Goal: Obtain resource: Obtain resource

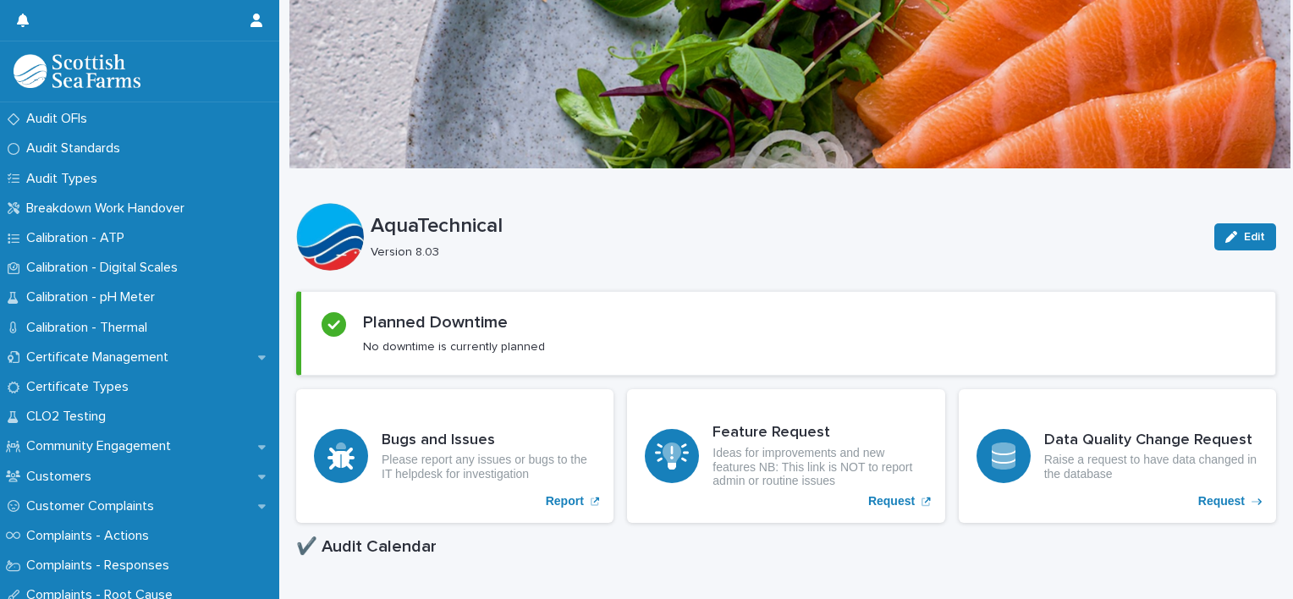
scroll to position [623, 0]
click at [132, 351] on p "Certificate Management" at bounding box center [100, 358] width 163 height 16
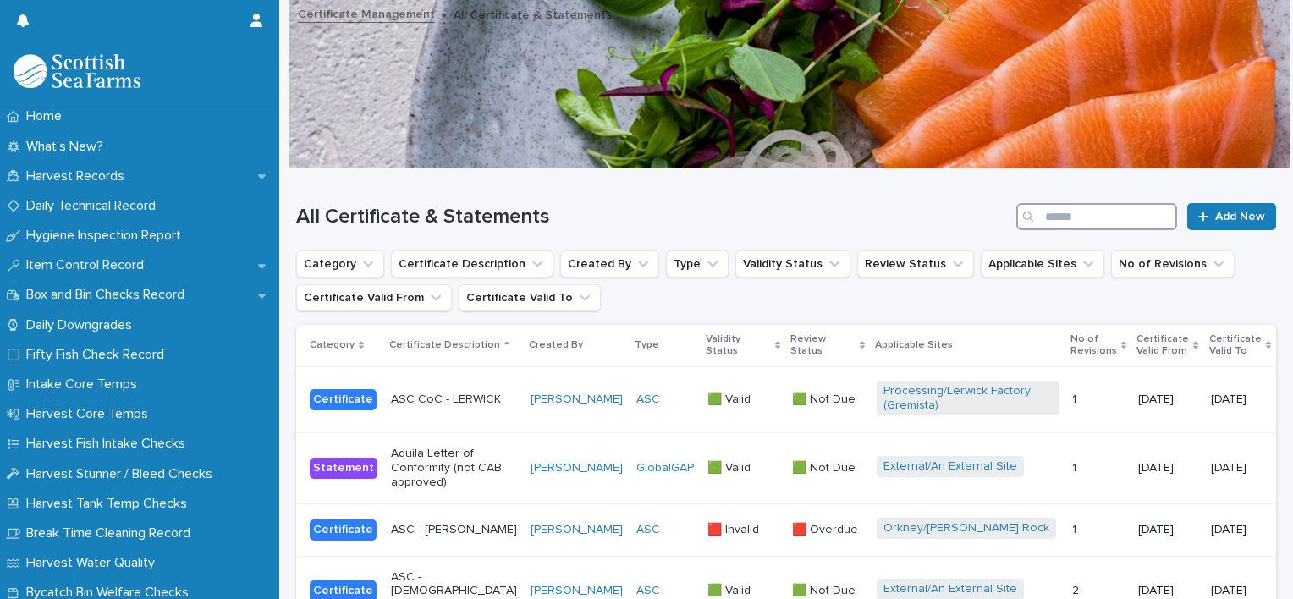
click at [1101, 220] on input "Search" at bounding box center [1097, 216] width 161 height 27
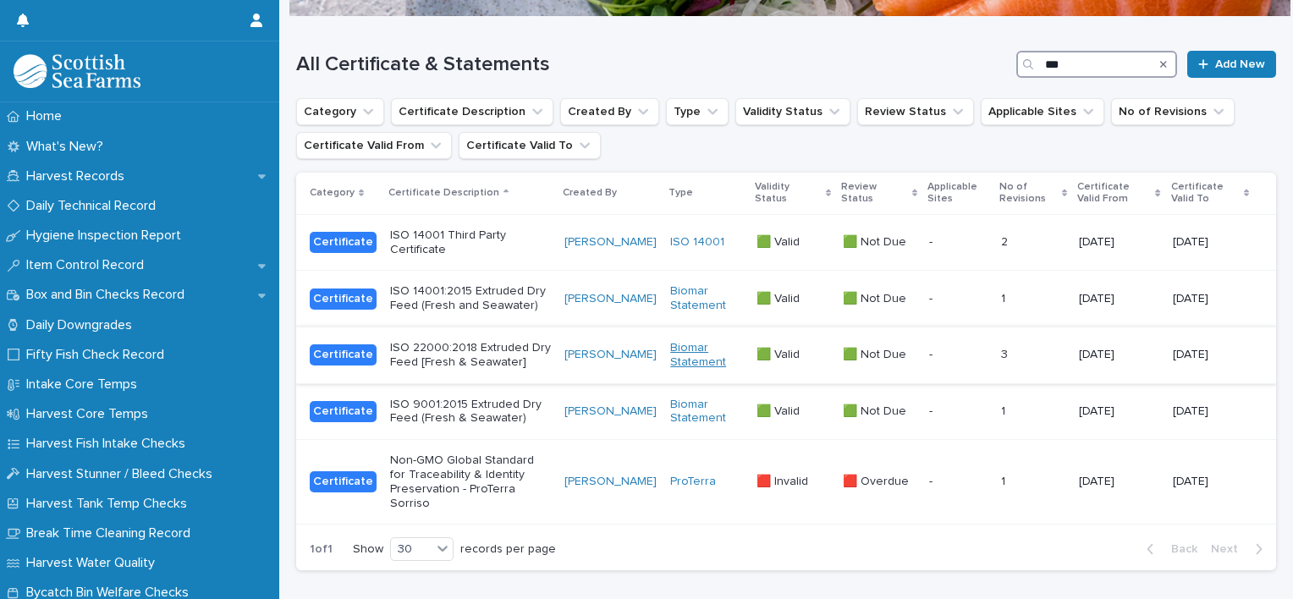
scroll to position [154, 0]
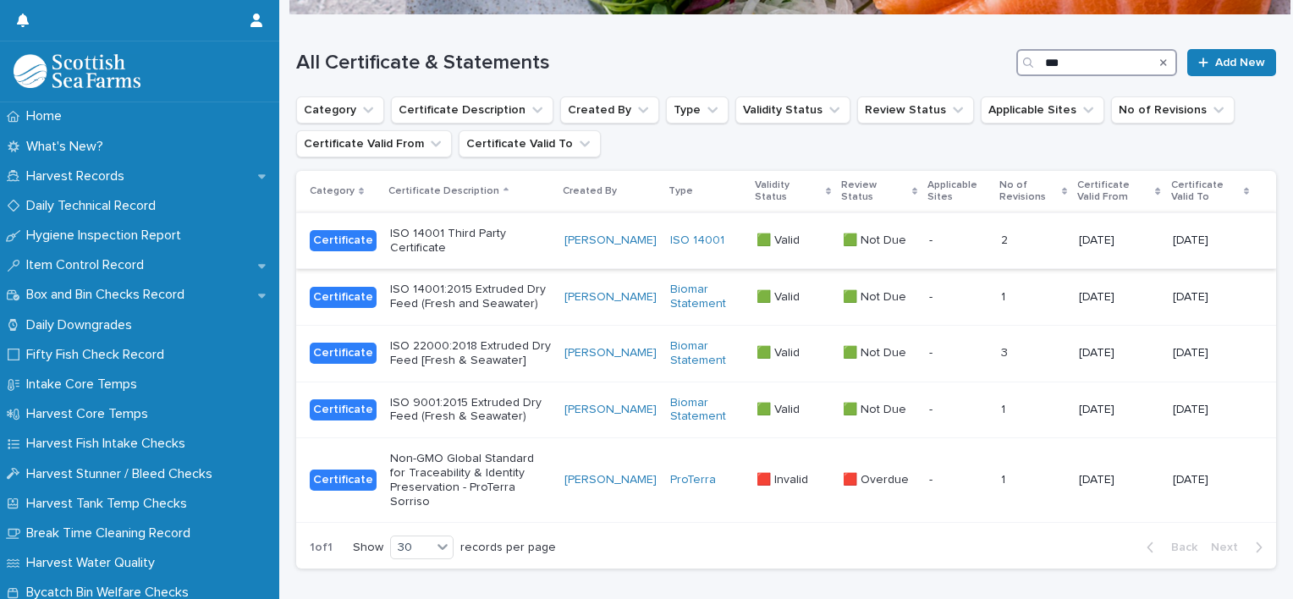
type input "***"
click at [489, 227] on div "ISO 14001 Third Party Certificate" at bounding box center [470, 239] width 161 height 32
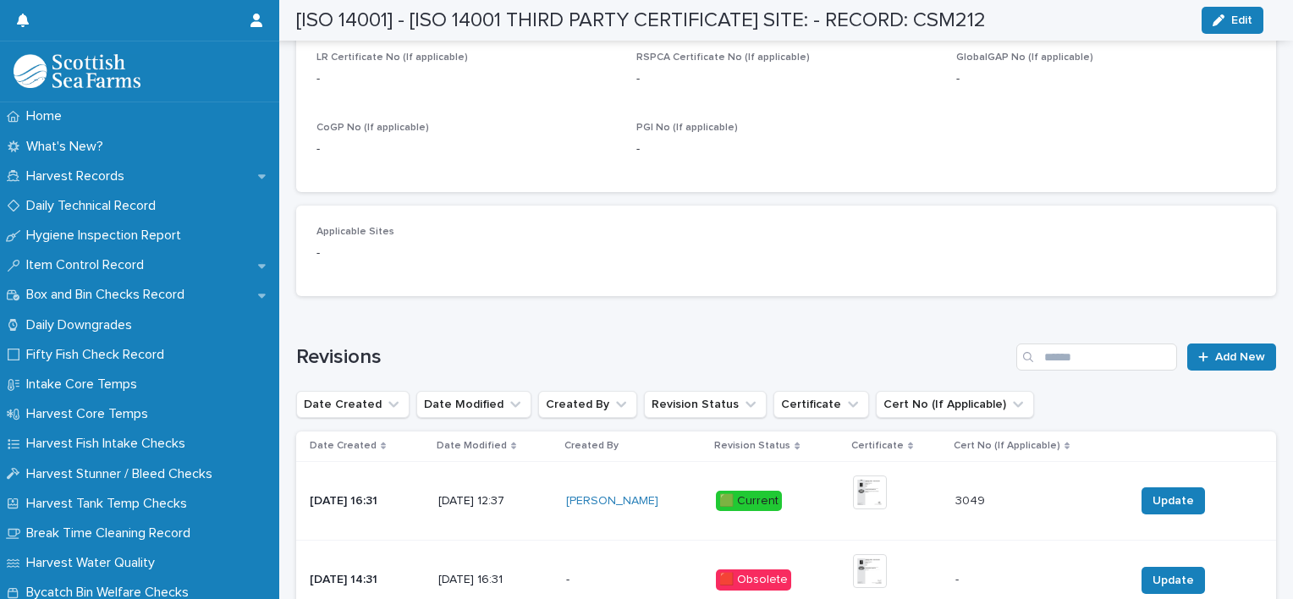
scroll to position [987, 0]
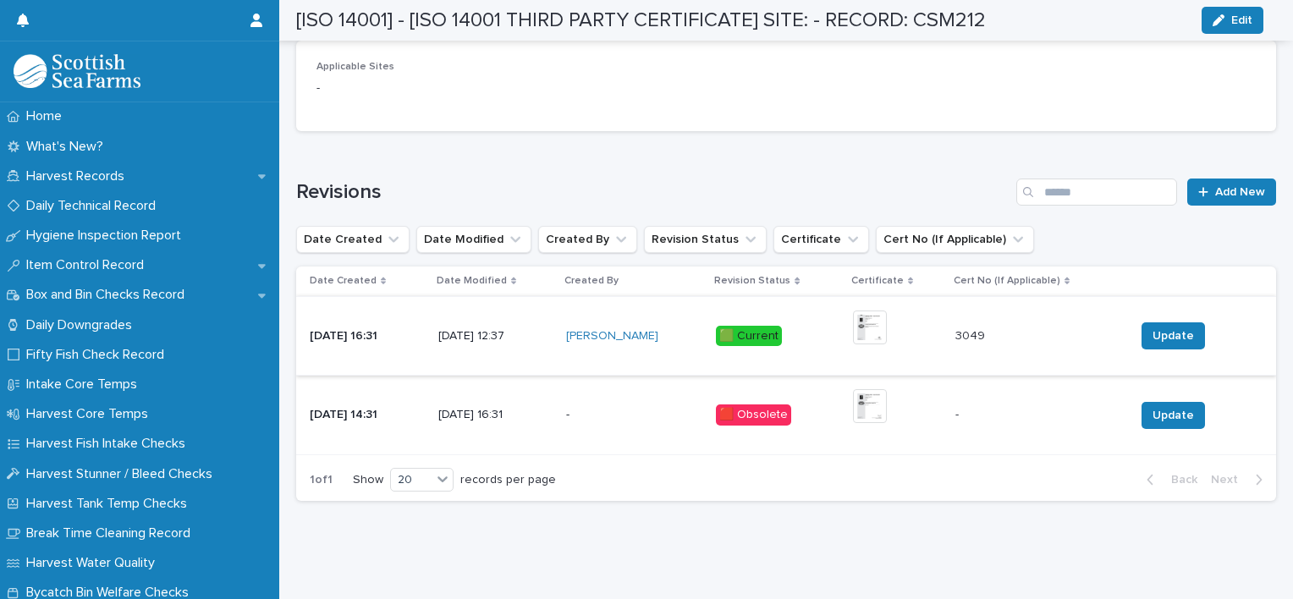
click at [887, 315] on img at bounding box center [870, 328] width 34 height 34
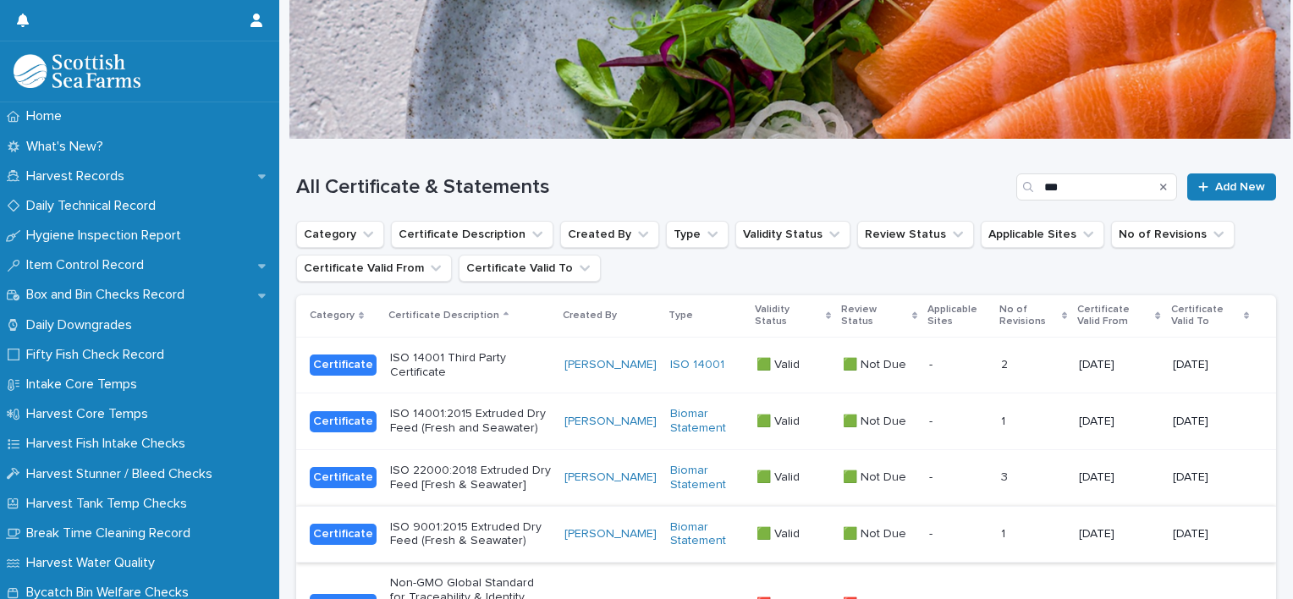
scroll to position [29, 0]
click at [1160, 190] on icon "Search" at bounding box center [1163, 188] width 7 height 10
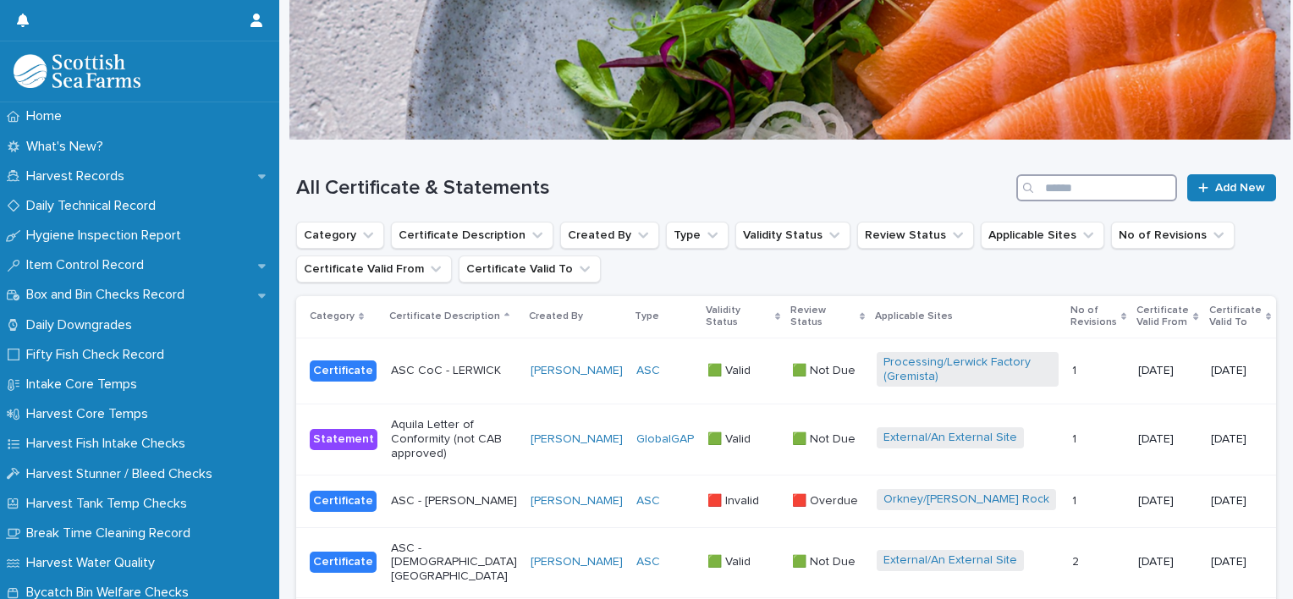
click at [1067, 196] on input "Search" at bounding box center [1097, 187] width 161 height 27
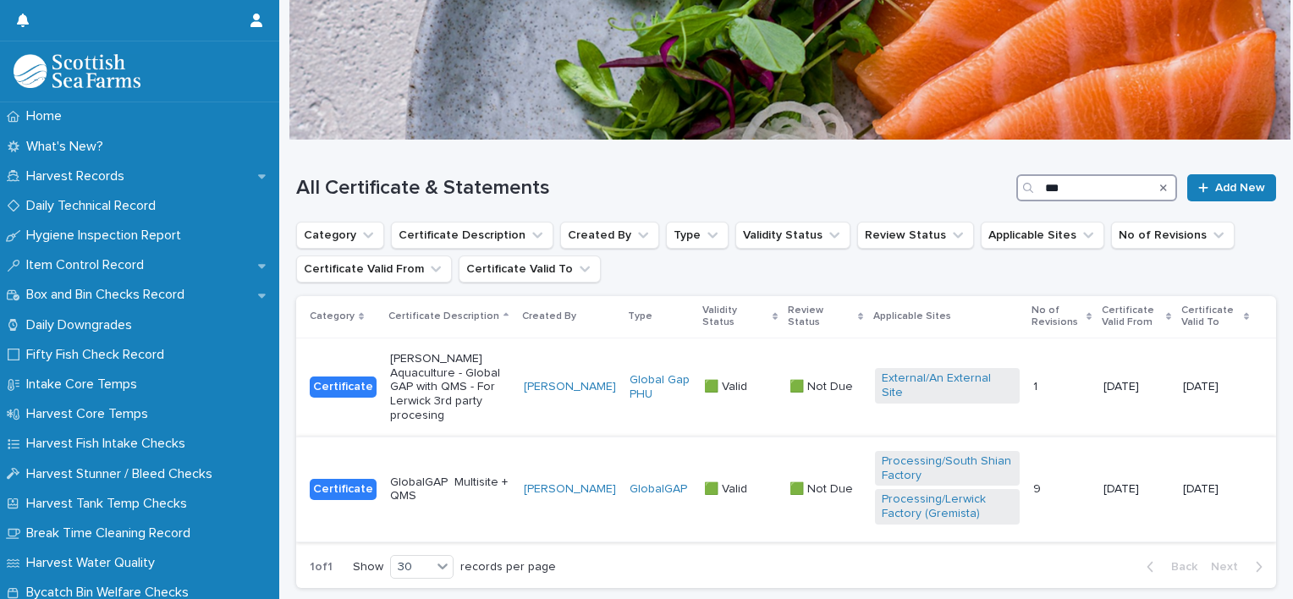
type input "***"
click at [452, 476] on p "GlobalGAP Multisite + QMS" at bounding box center [450, 490] width 120 height 29
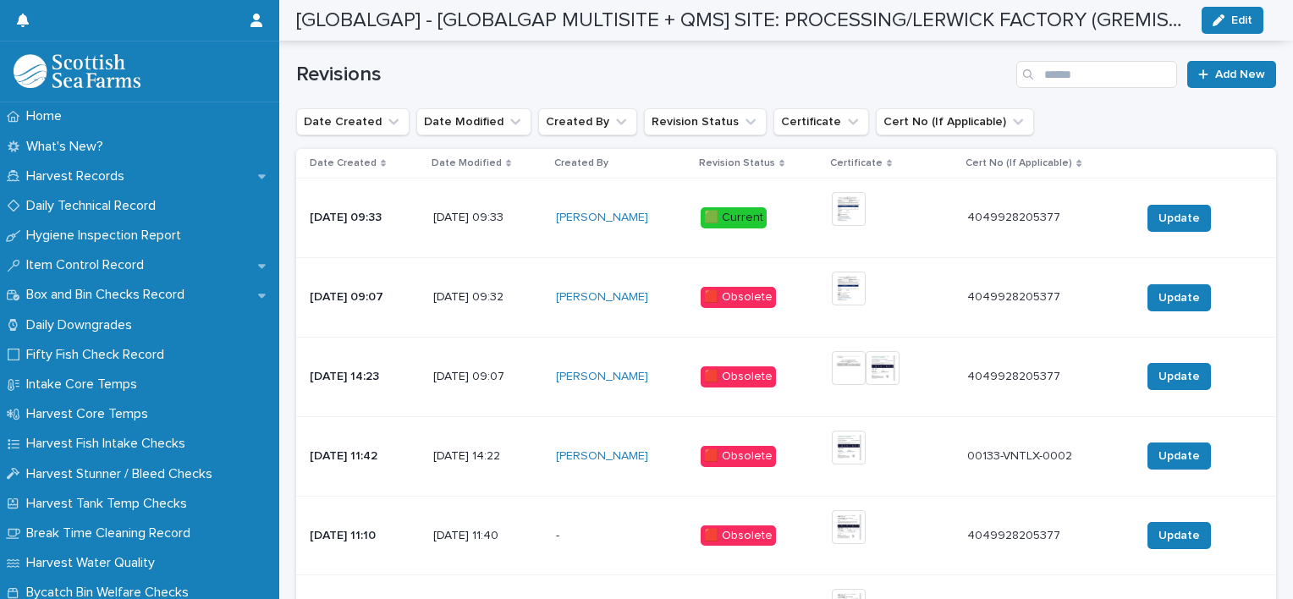
scroll to position [1134, 0]
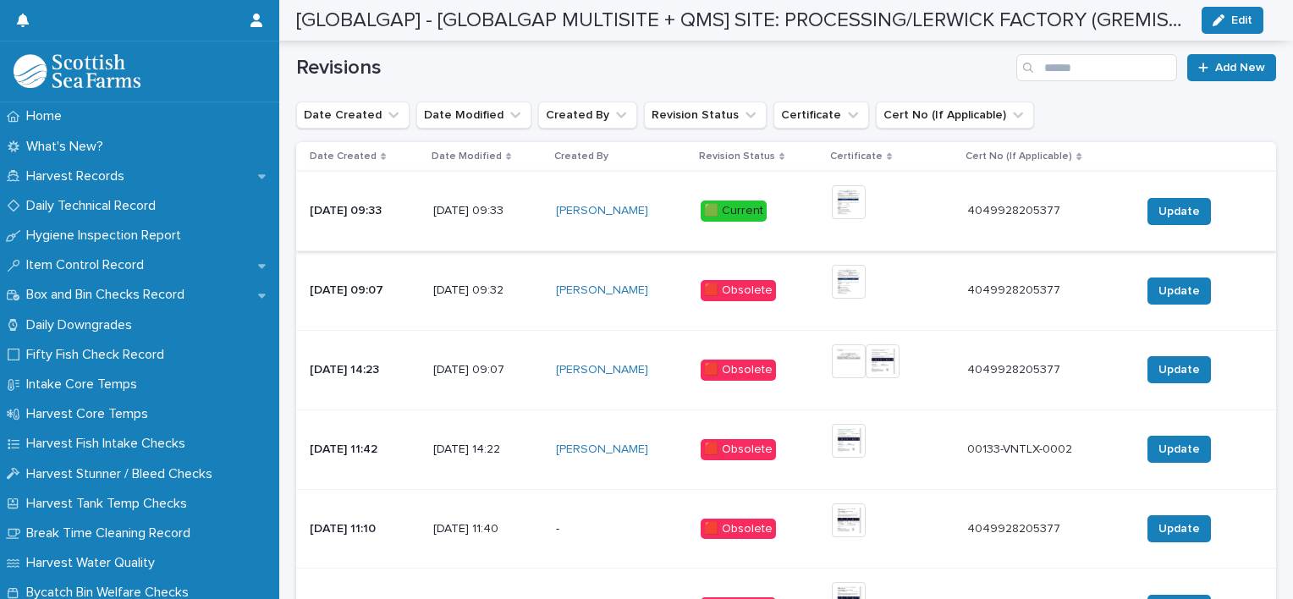
click at [866, 197] on img at bounding box center [849, 202] width 34 height 34
